Goal: Task Accomplishment & Management: Complete application form

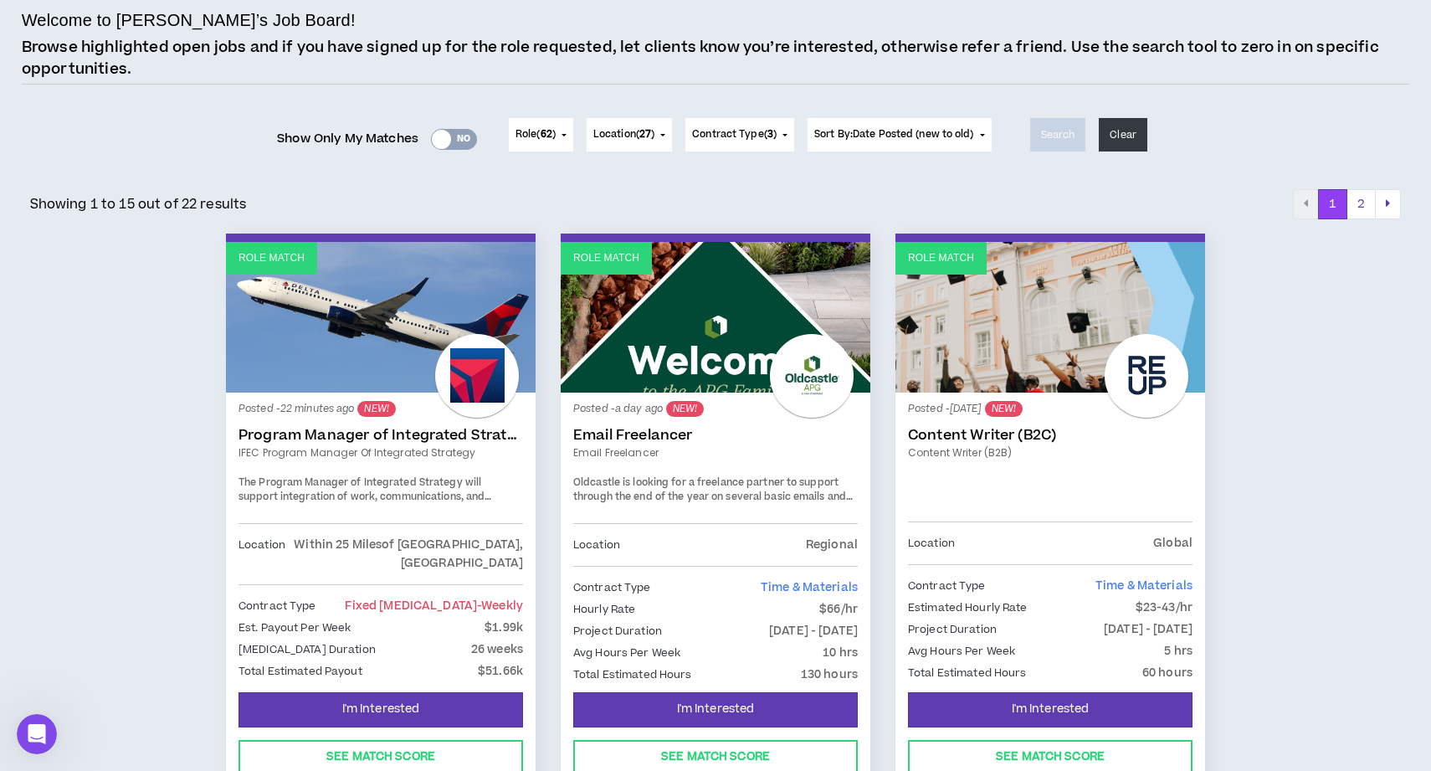
scroll to position [116, 0]
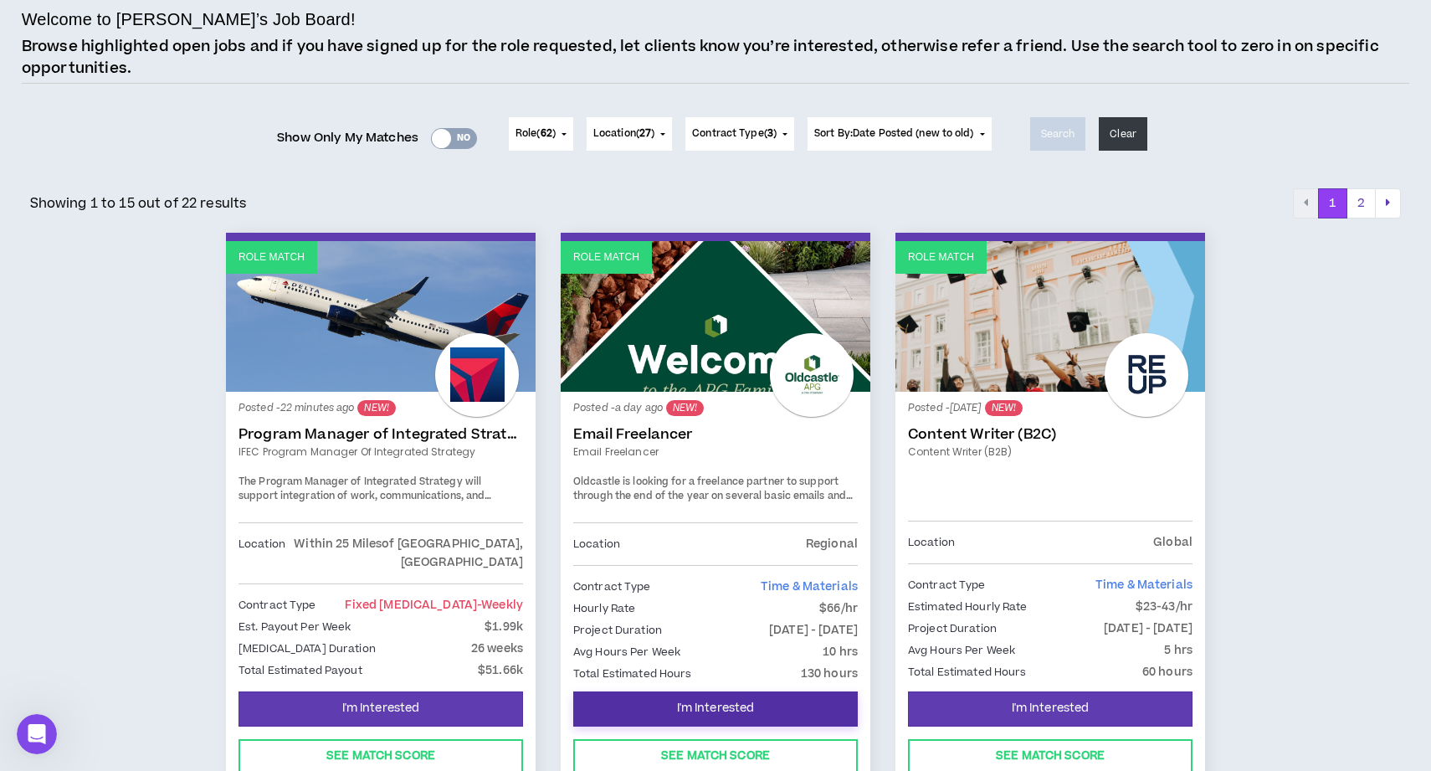
click at [712, 706] on span "I'm Interested" at bounding box center [716, 708] width 78 height 16
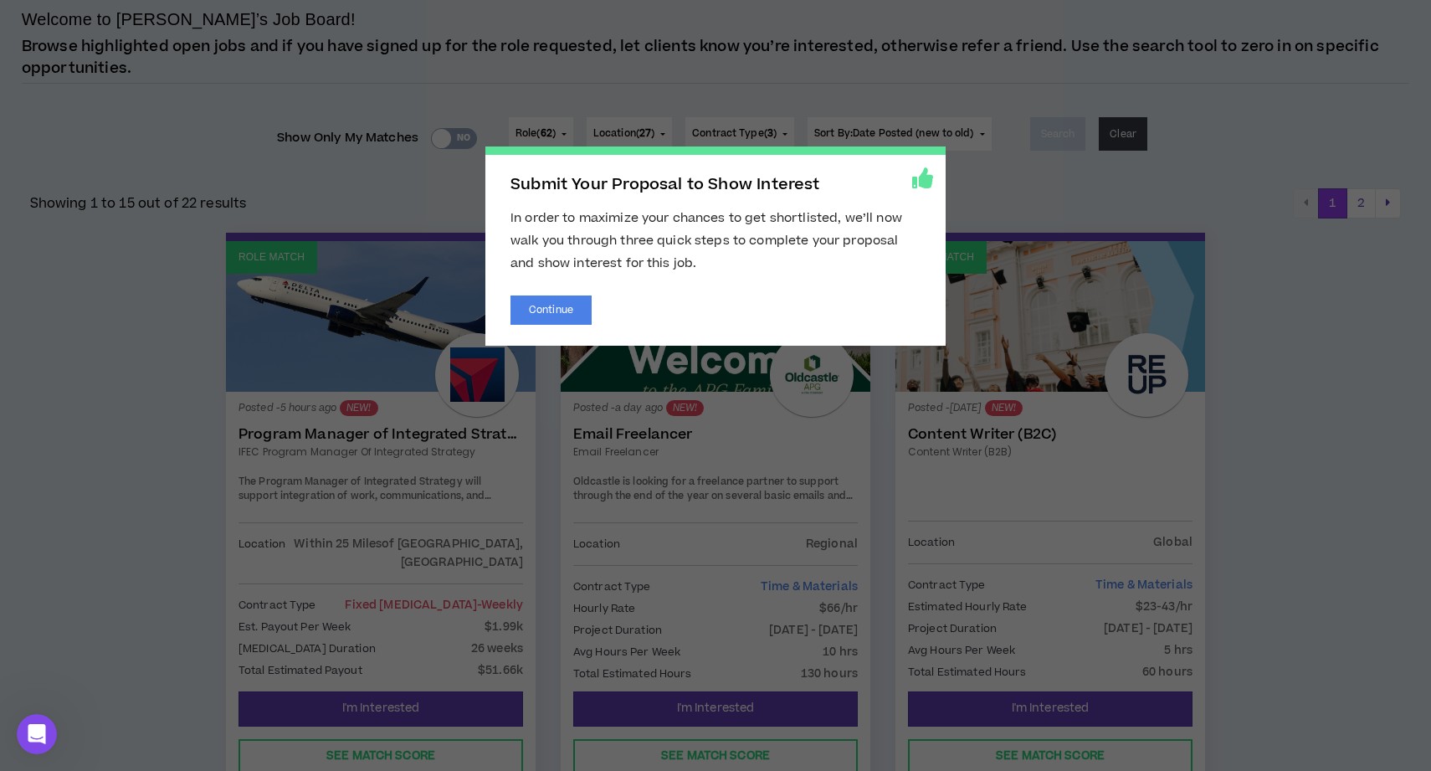
click at [151, 402] on span "Submit Your Proposal to Show Interest In order to maximize your chances to get …" at bounding box center [715, 385] width 1431 height 771
click at [568, 299] on button "Continue" at bounding box center [550, 309] width 81 height 29
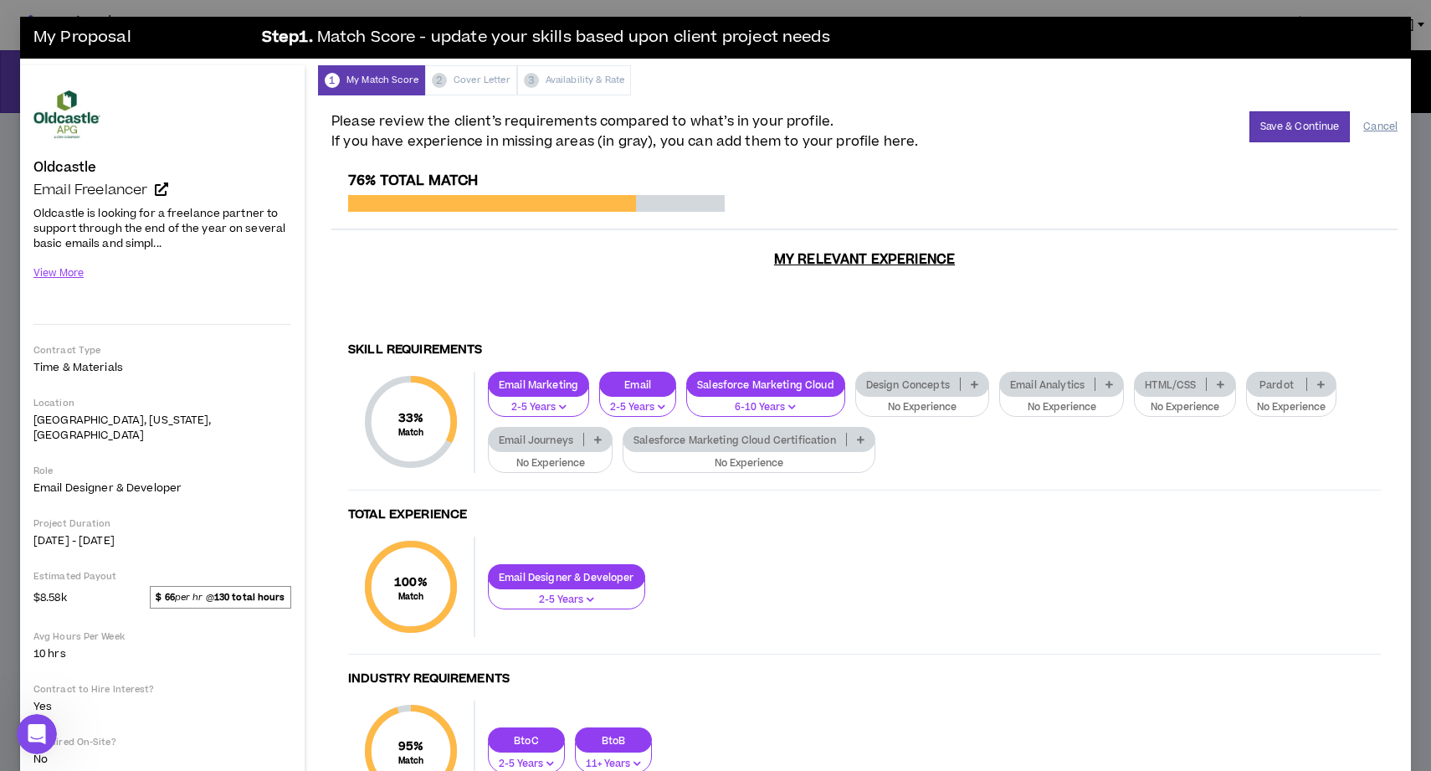
click at [1378, 122] on button "Cancel" at bounding box center [1380, 126] width 34 height 29
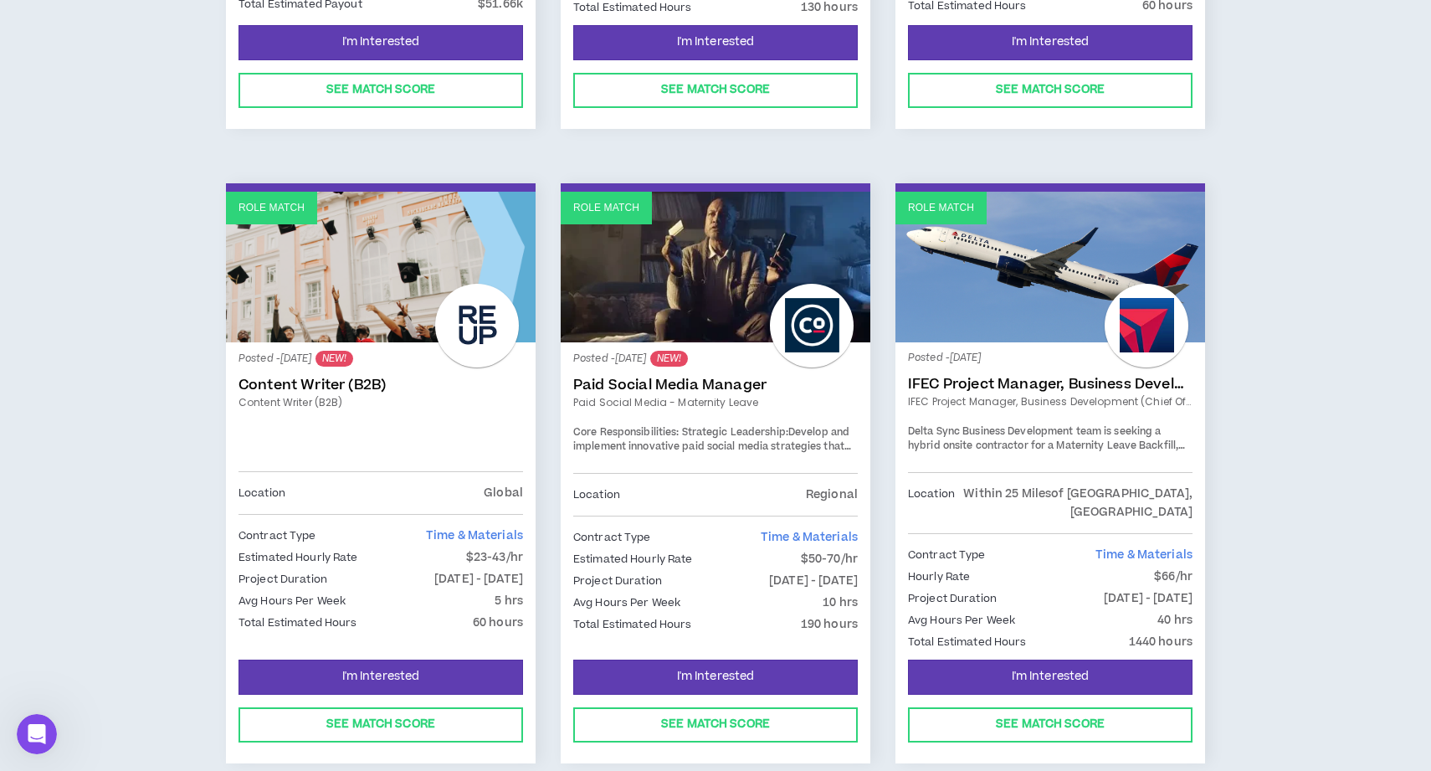
scroll to position [795, 0]
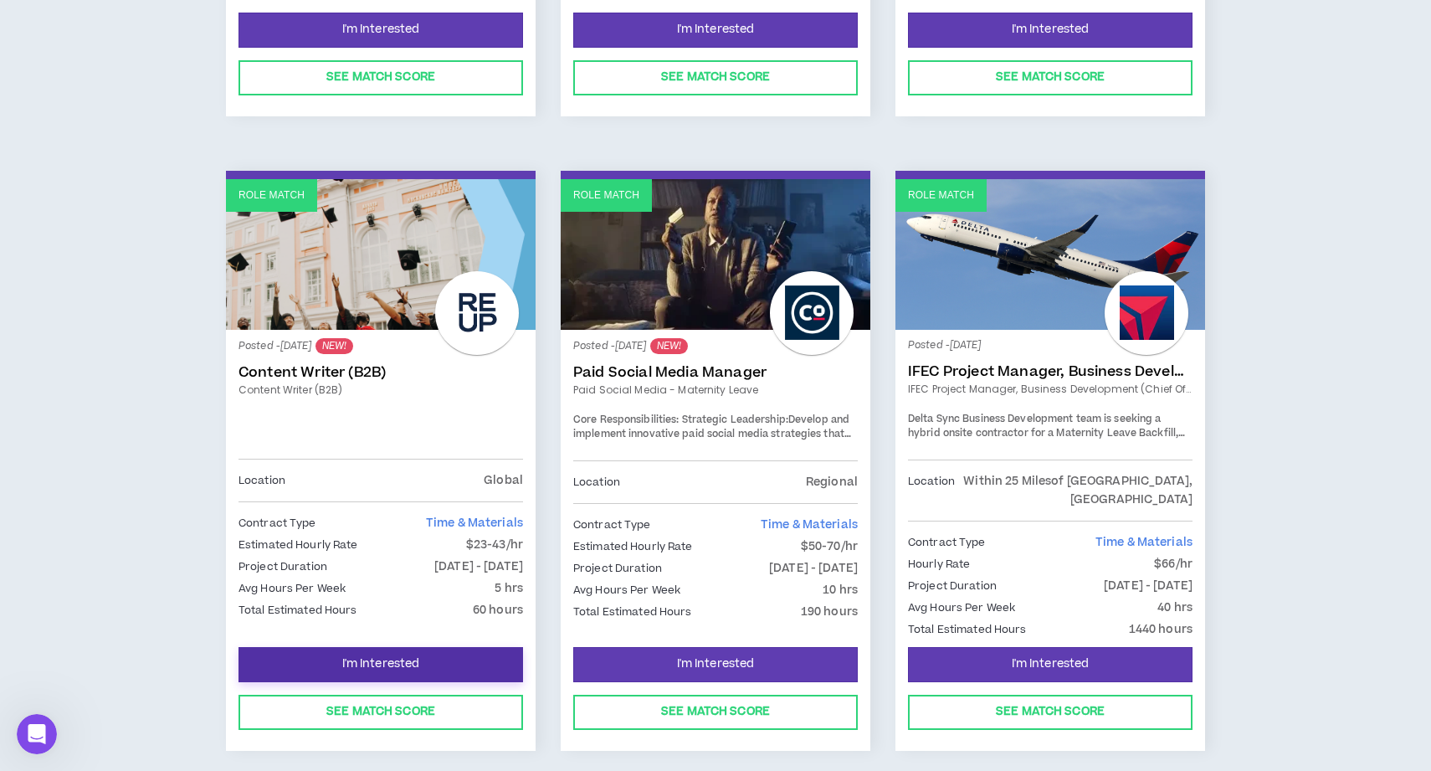
click at [406, 647] on button "I'm Interested" at bounding box center [380, 664] width 284 height 35
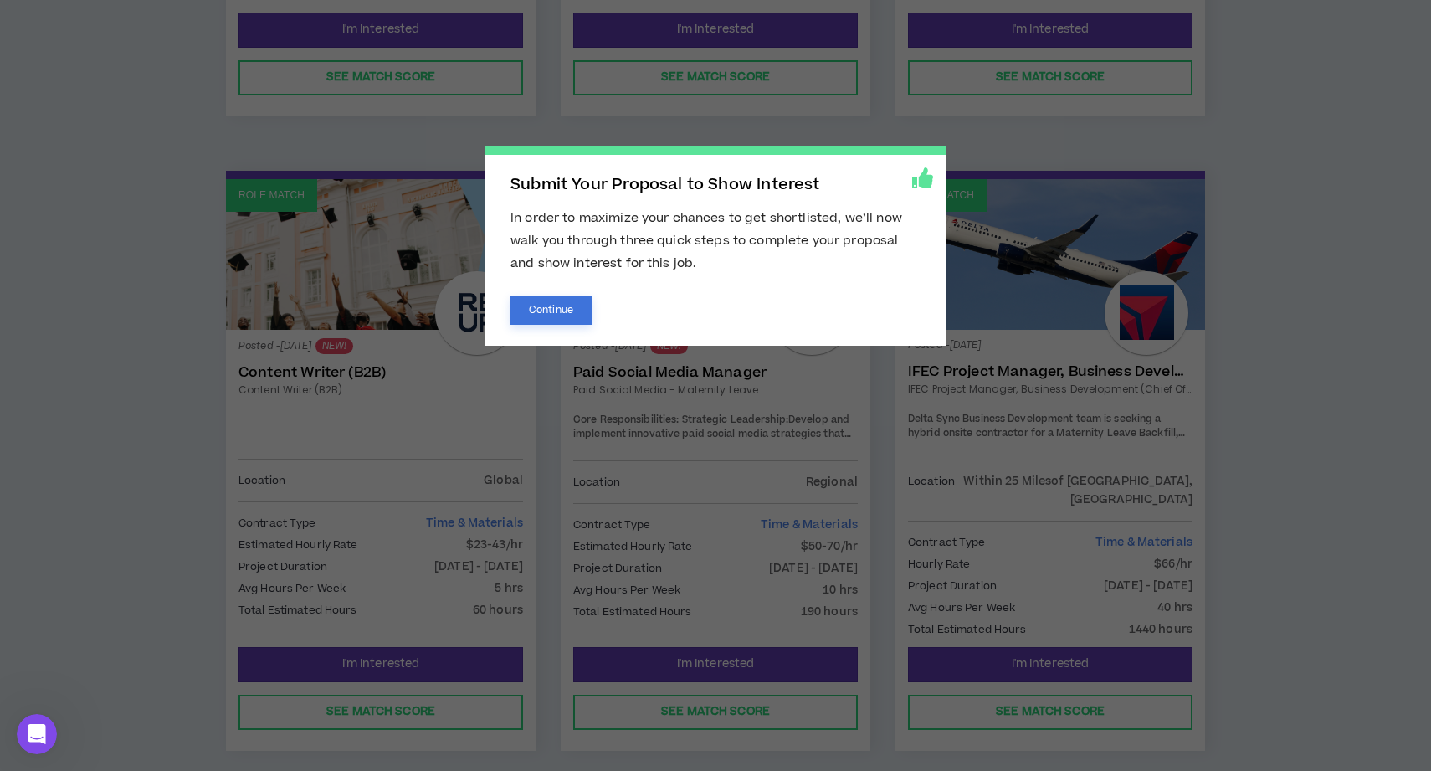
click at [541, 305] on button "Continue" at bounding box center [550, 309] width 81 height 29
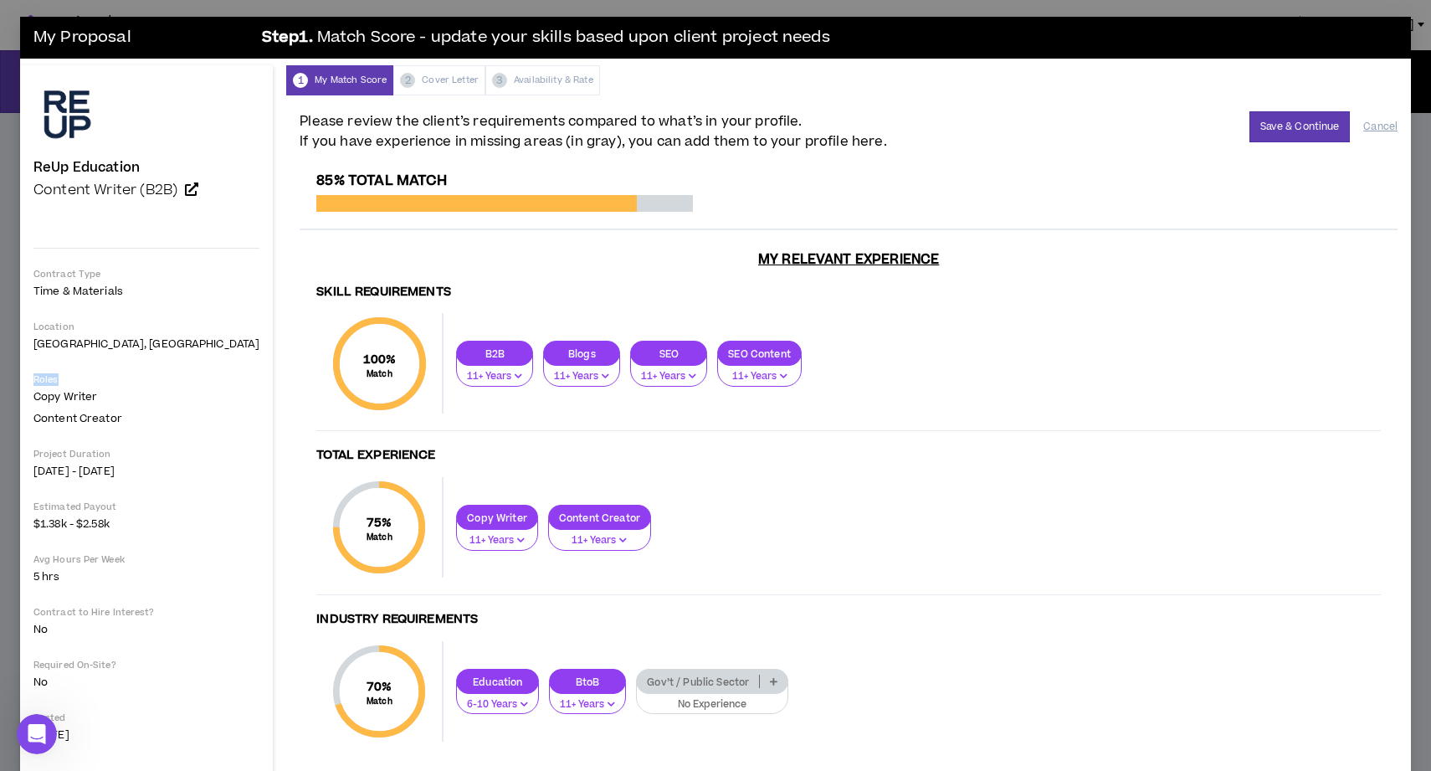
drag, startPoint x: 151, startPoint y: 375, endPoint x: 162, endPoint y: 369, distance: 13.1
click at [162, 369] on div "ReUp Education Content Writer (B2B) Contract Type Time & Materials Location [GE…" at bounding box center [146, 419] width 226 height 676
